Goal: Task Accomplishment & Management: Manage account settings

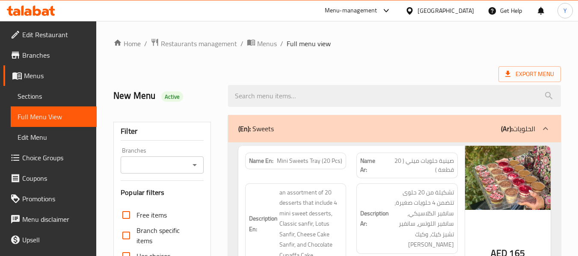
scroll to position [1341, 0]
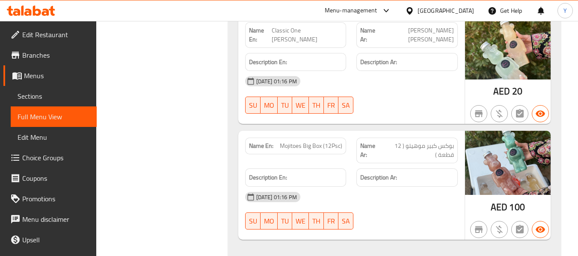
click at [456, 6] on div "[GEOGRAPHIC_DATA]" at bounding box center [446, 10] width 56 height 9
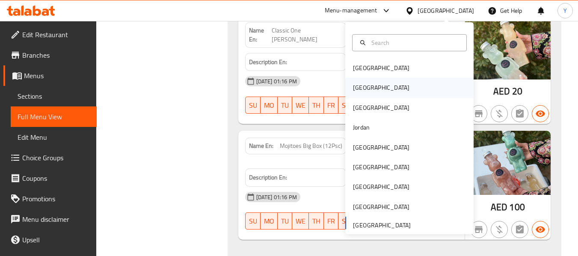
click at [382, 92] on div "[GEOGRAPHIC_DATA]" at bounding box center [409, 88] width 128 height 20
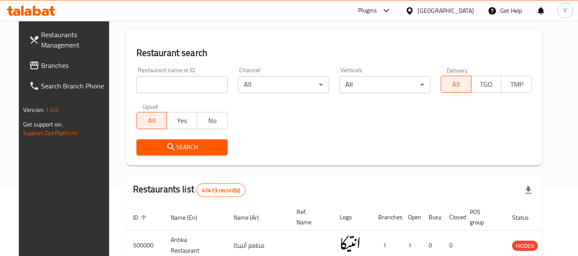
scroll to position [64, 0]
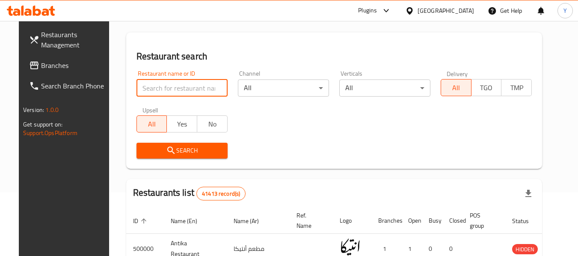
click at [193, 86] on input "search" at bounding box center [181, 88] width 91 height 17
paste input "Sushi Point"
type input "Sushi Point"
click button "Search" at bounding box center [181, 151] width 91 height 16
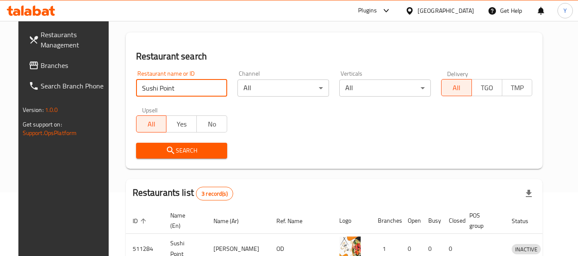
scroll to position [175, 0]
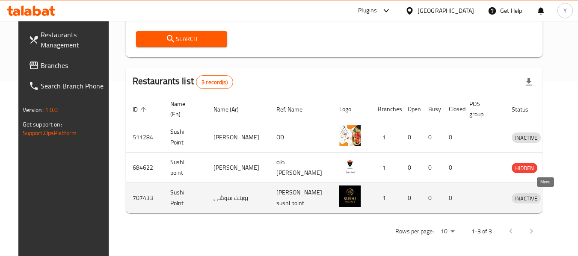
click at [563, 200] on icon "enhanced table" at bounding box center [564, 198] width 3 height 3
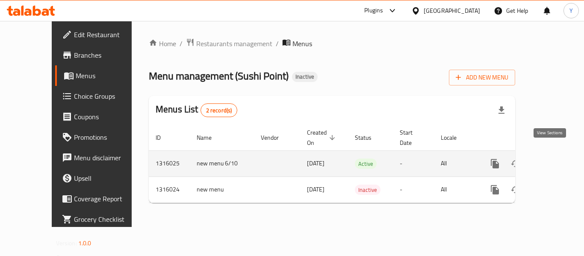
click at [556, 154] on link "enhanced table" at bounding box center [557, 164] width 21 height 21
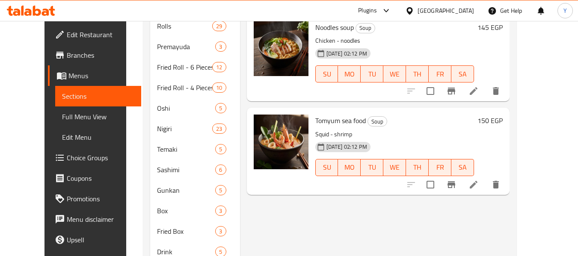
scroll to position [363, 0]
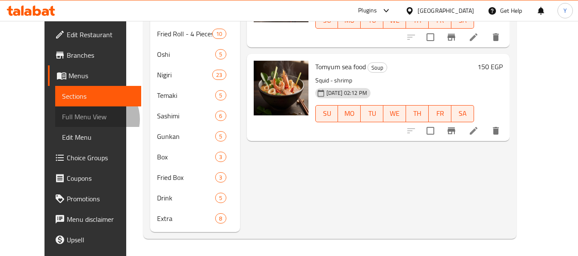
click at [62, 119] on span "Full Menu View" at bounding box center [98, 117] width 72 height 10
